Goal: Information Seeking & Learning: Learn about a topic

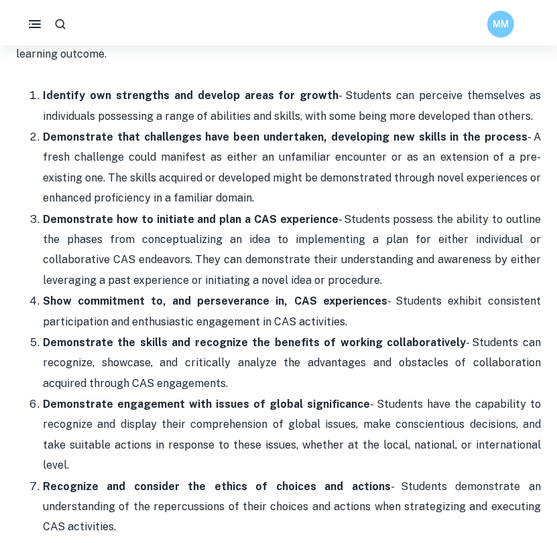
scroll to position [692, 0]
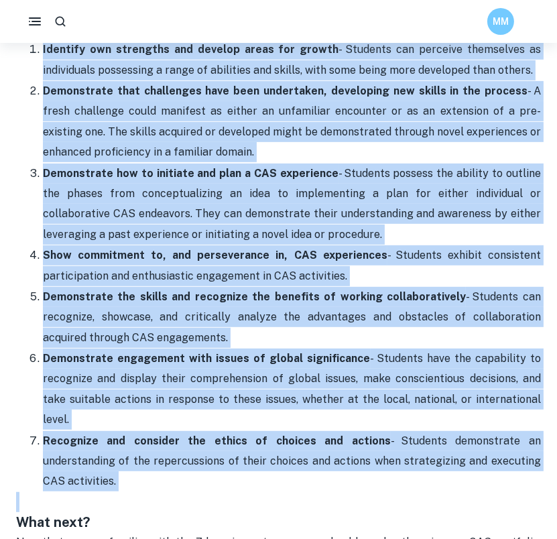
drag, startPoint x: 40, startPoint y: 128, endPoint x: 511, endPoint y: 451, distance: 571.1
click at [511, 451] on div "Were CAS Learning Outcomes mentioned during one of your classes but you still a…" at bounding box center [278, 451] width 525 height 1230
copy ol "Identify own strengths and develop areas for growth - Students can perceive the…"
click at [443, 227] on p "Demonstrate how to initiate and plan a CAS experience - Students possess the ab…" at bounding box center [292, 204] width 498 height 82
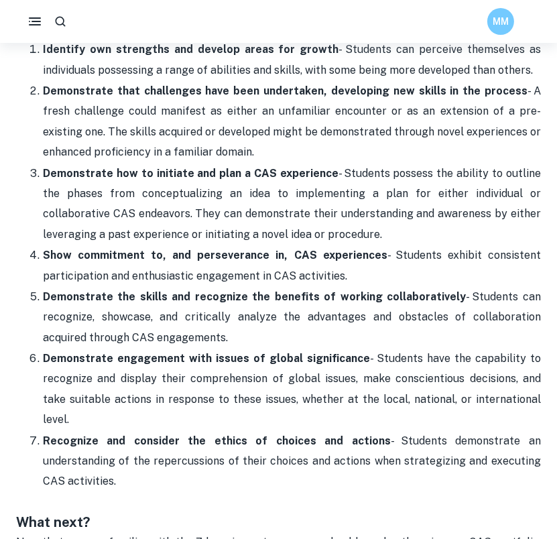
click at [328, 88] on strong "Demonstrate that challenges have been undertaken, developing new skills in the …" at bounding box center [285, 90] width 484 height 13
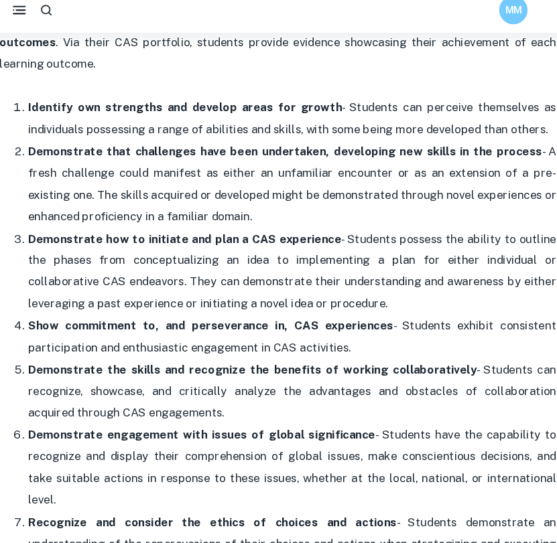
scroll to position [627, 0]
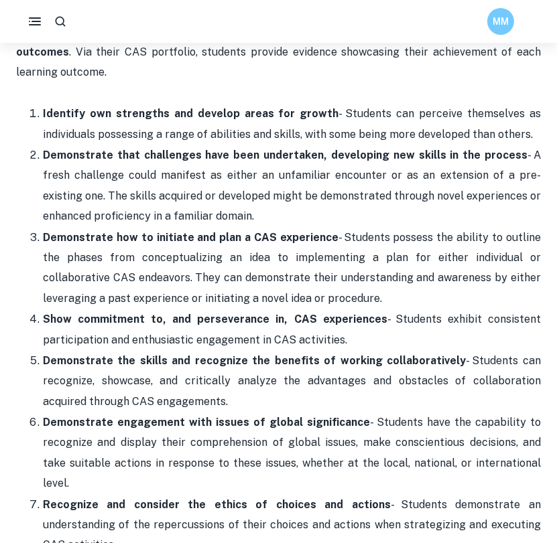
click at [300, 176] on p "Demonstrate that challenges have been undertaken, developing new skills in the …" at bounding box center [292, 186] width 498 height 82
